Goal: Find contact information: Find contact information

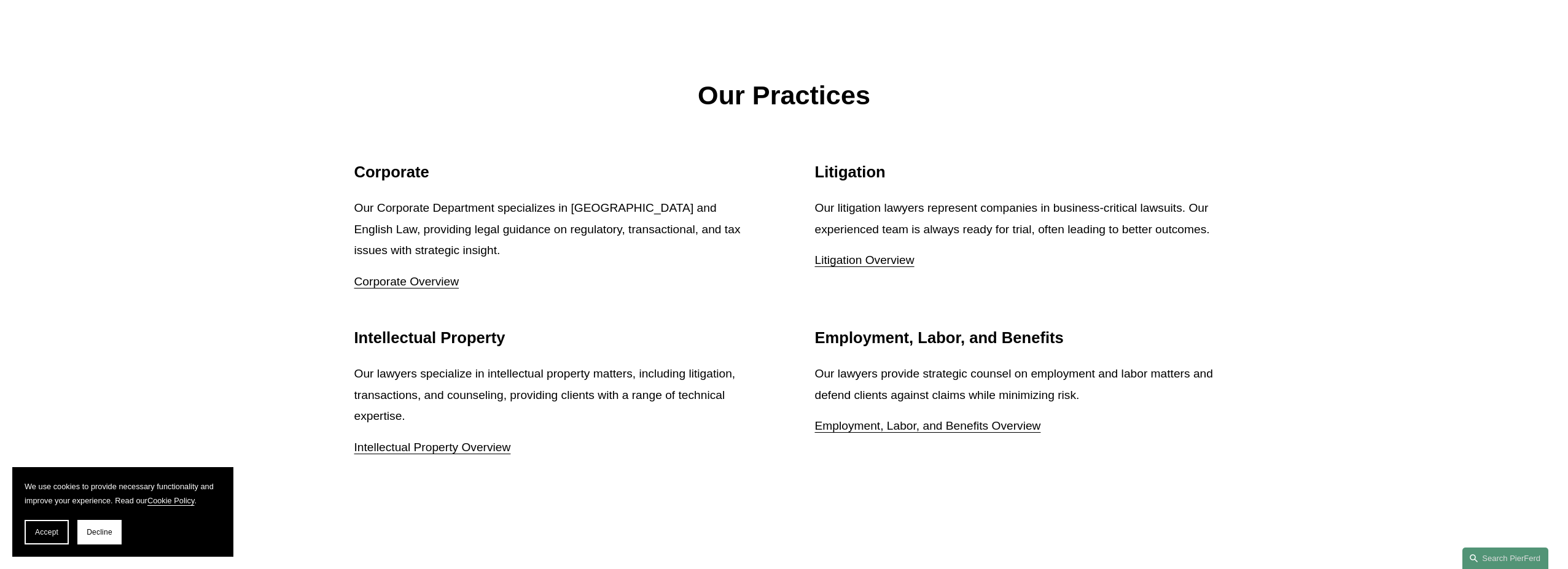
scroll to position [2372, 0]
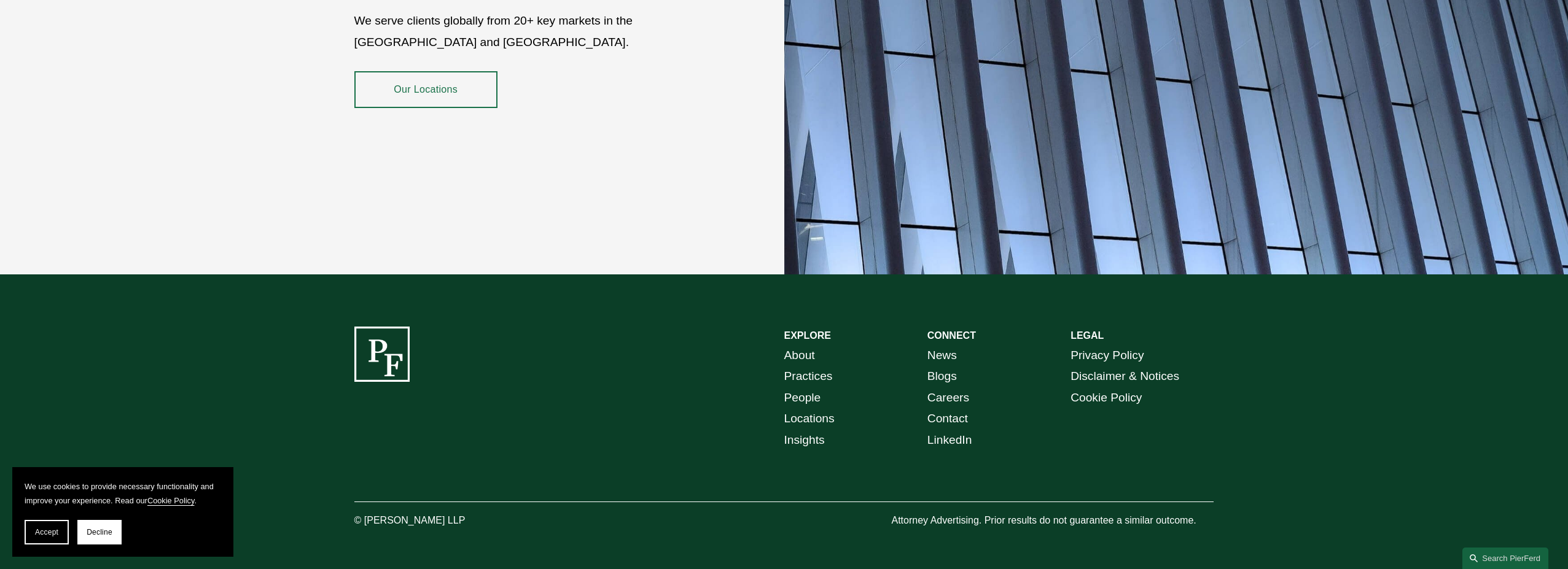
click at [965, 429] on link "LinkedIn" at bounding box center [950, 440] width 45 height 21
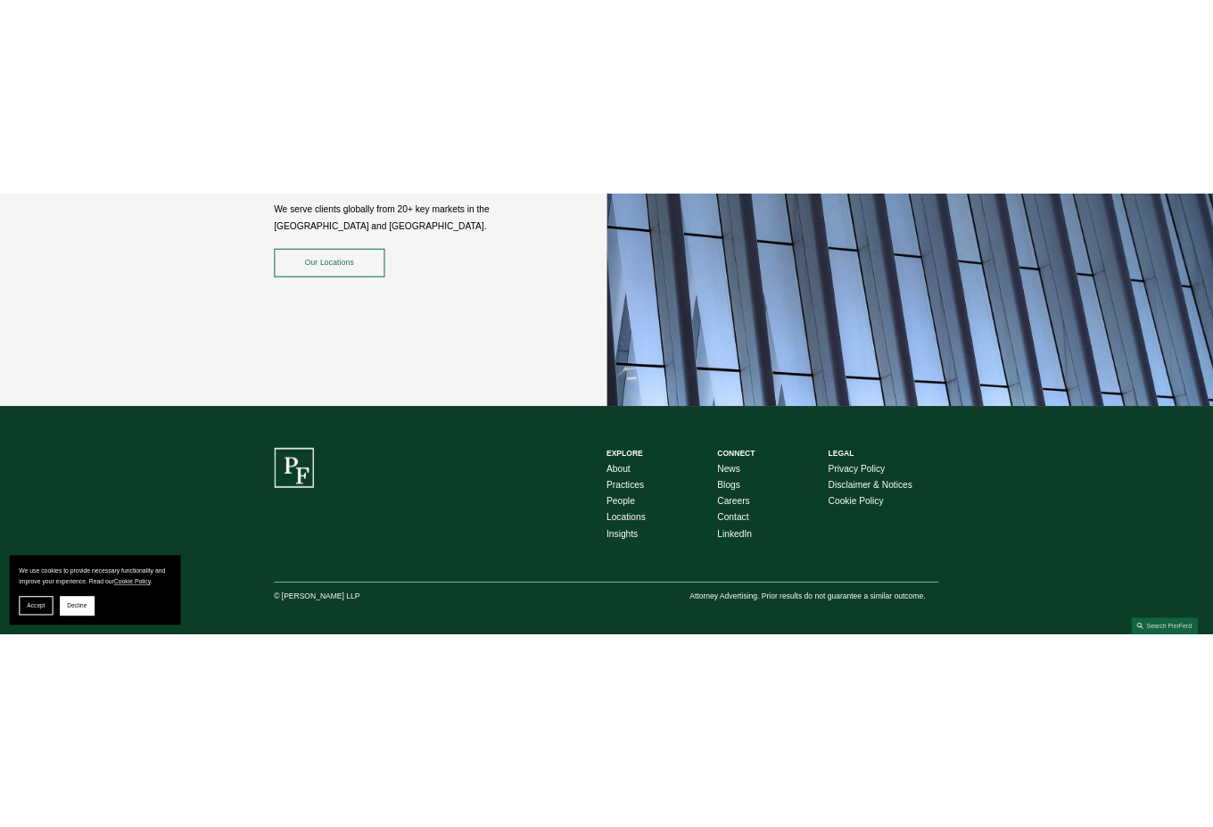
scroll to position [3073, 0]
